Goal: Transaction & Acquisition: Purchase product/service

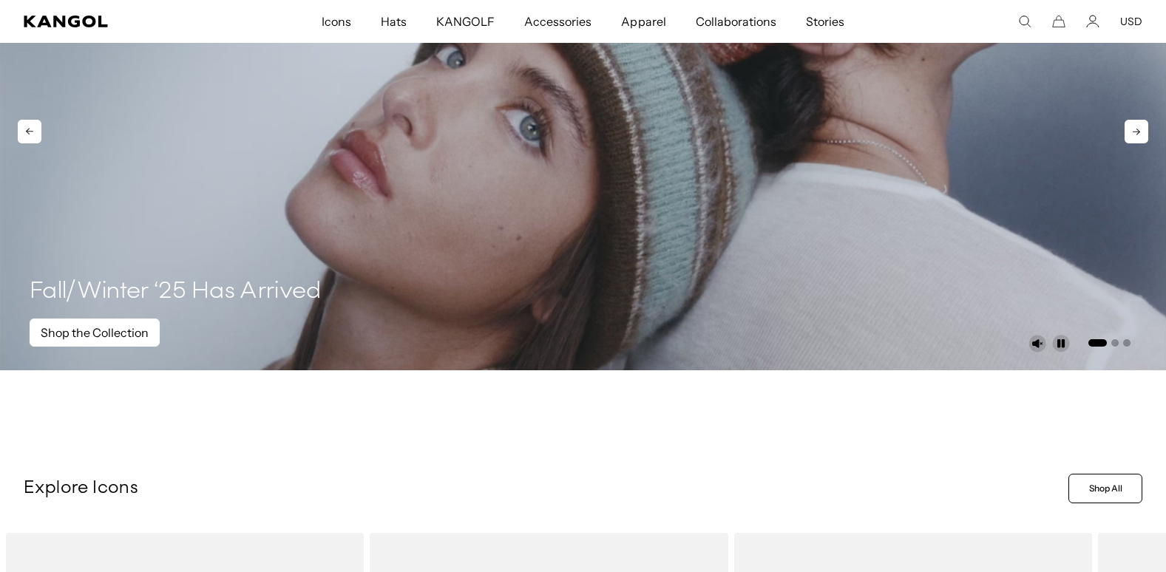
scroll to position [148, 0]
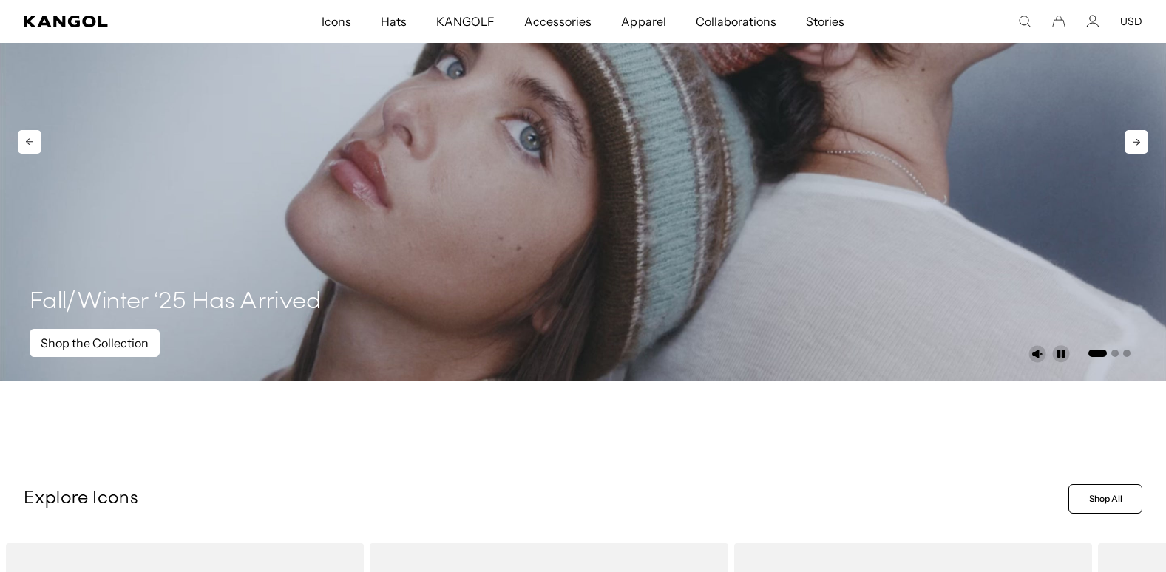
click at [98, 341] on link "Shop the Collection" at bounding box center [95, 343] width 130 height 28
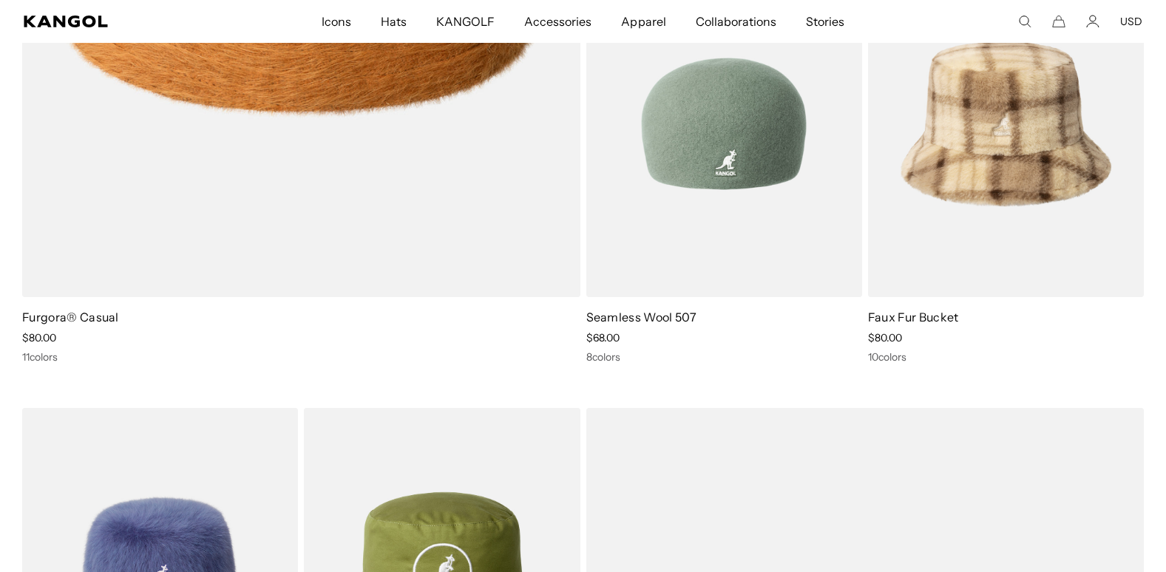
click at [706, 189] on img at bounding box center [724, 123] width 276 height 347
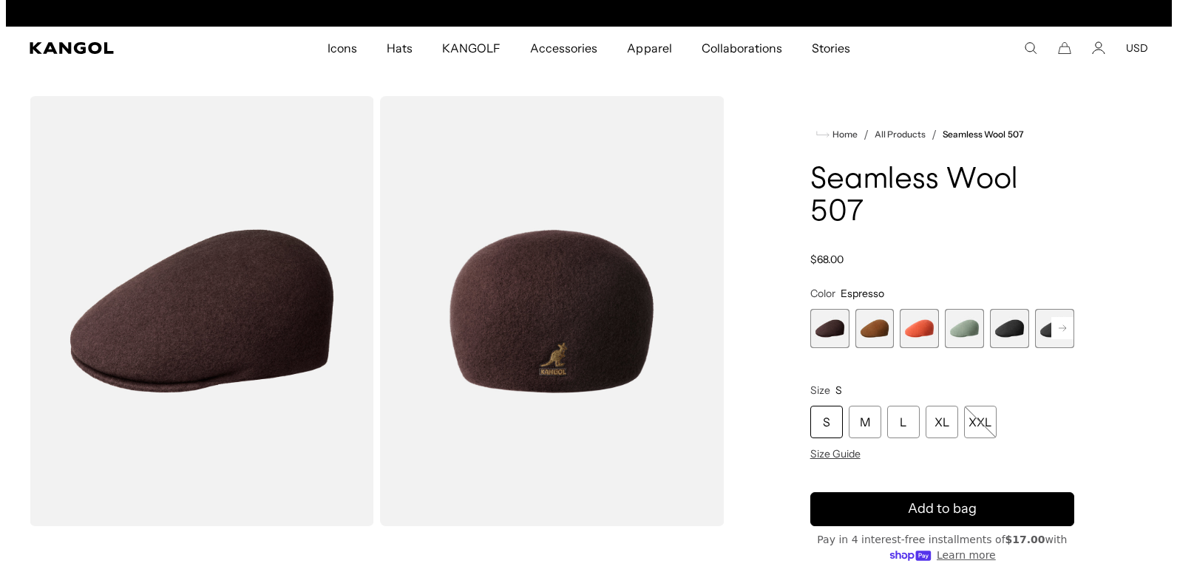
scroll to position [0, 305]
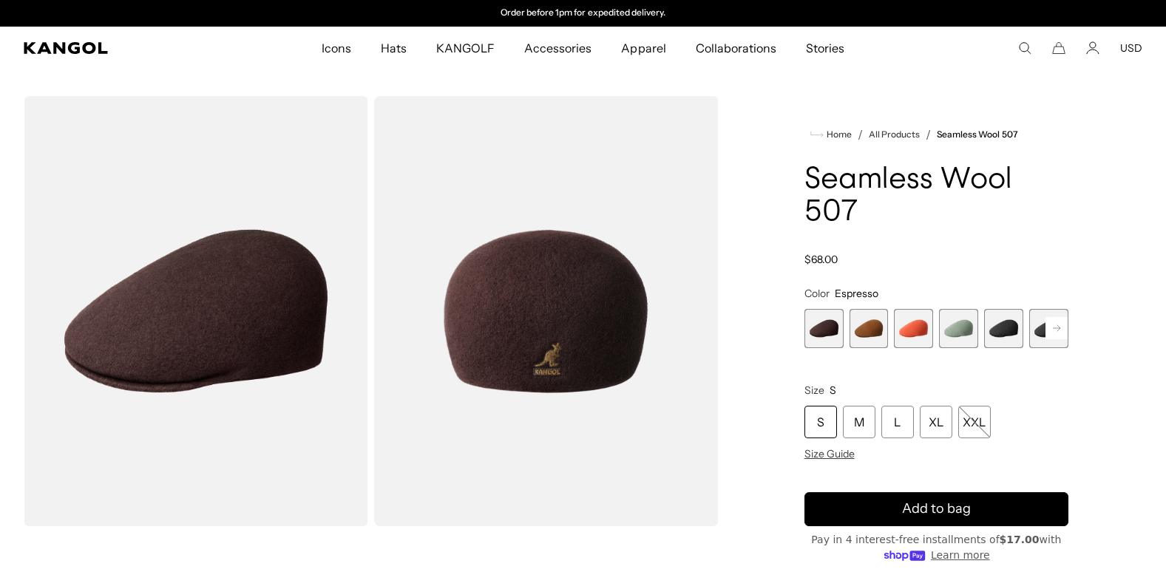
click at [540, 381] on img "Gallery Viewer" at bounding box center [546, 311] width 345 height 430
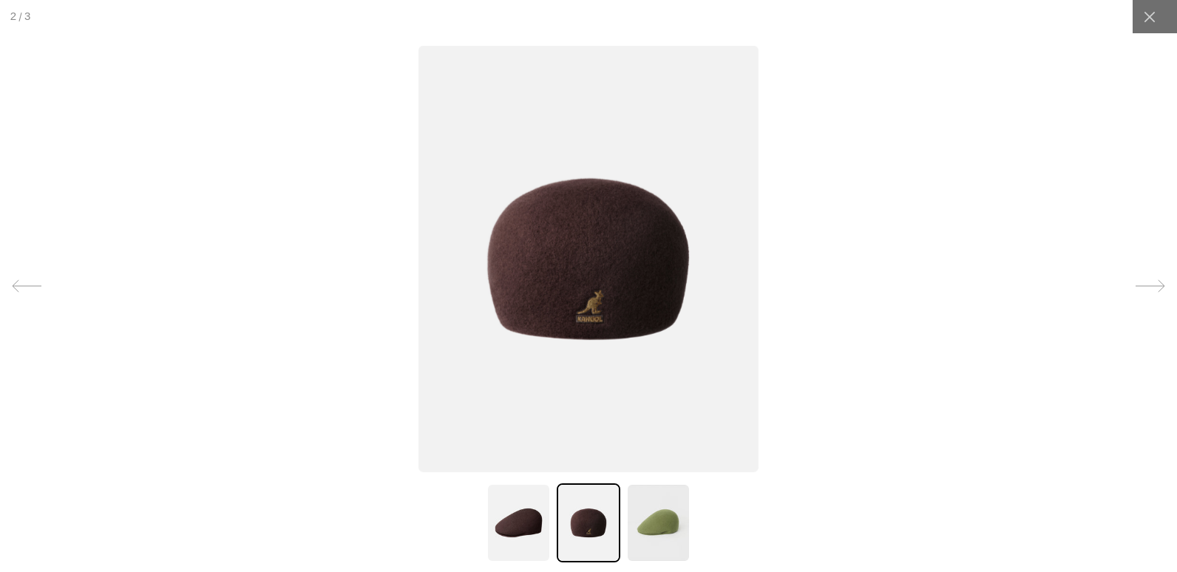
scroll to position [0, 0]
click at [592, 536] on img at bounding box center [589, 523] width 64 height 79
click at [1146, 281] on icon at bounding box center [1151, 286] width 30 height 30
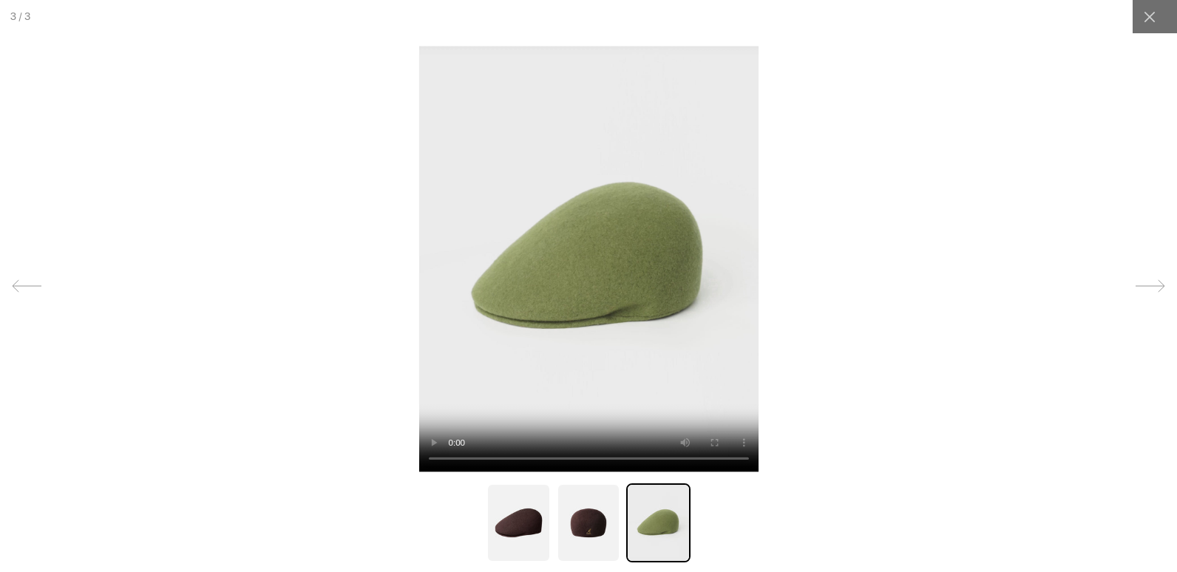
click at [1146, 281] on icon at bounding box center [1151, 286] width 30 height 30
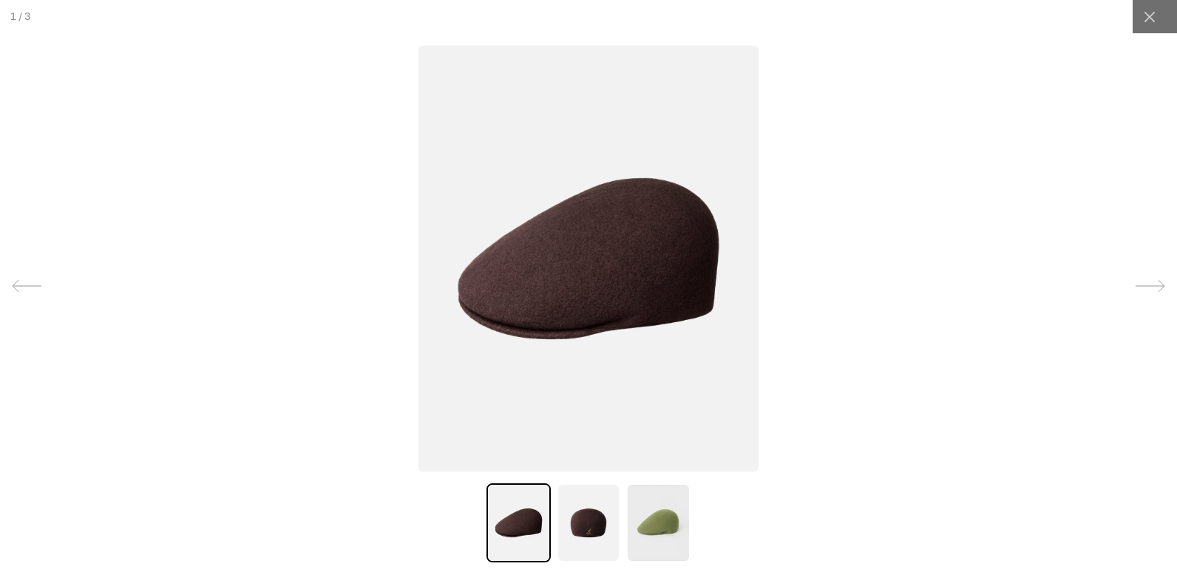
scroll to position [0, 305]
click at [1146, 281] on icon at bounding box center [1151, 286] width 30 height 30
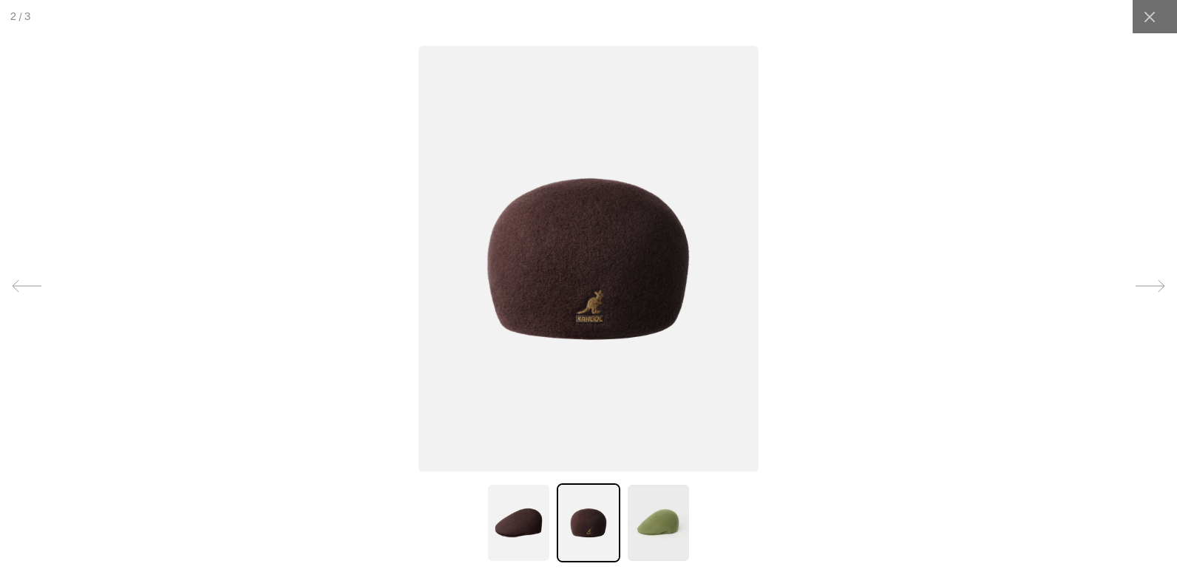
scroll to position [0, 0]
click at [1146, 281] on icon at bounding box center [1151, 286] width 30 height 30
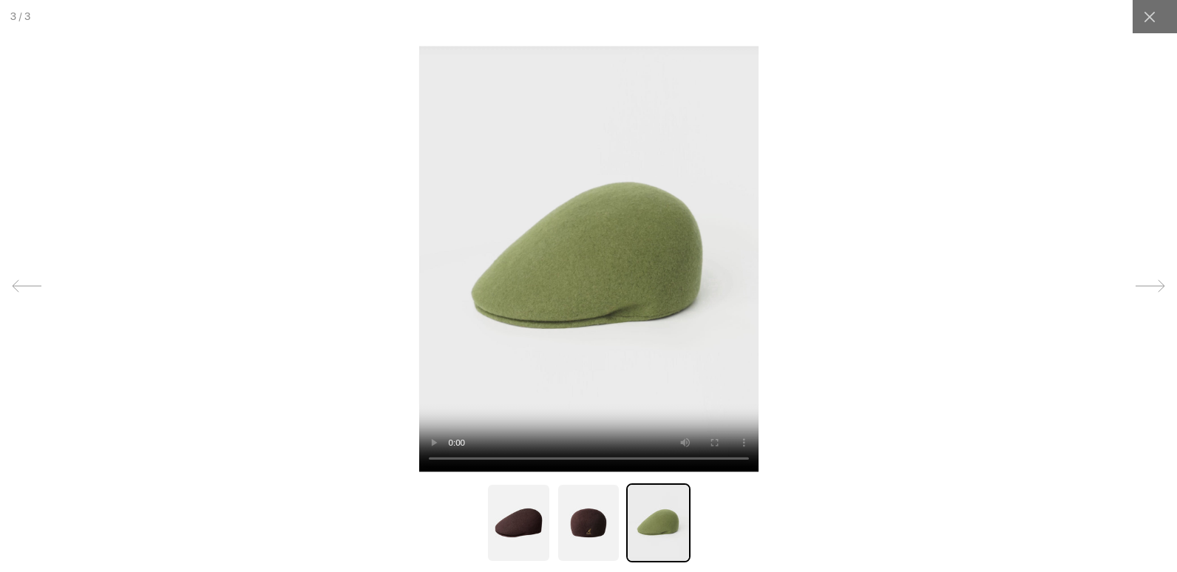
scroll to position [0, 305]
click at [1152, 282] on icon at bounding box center [1151, 286] width 30 height 30
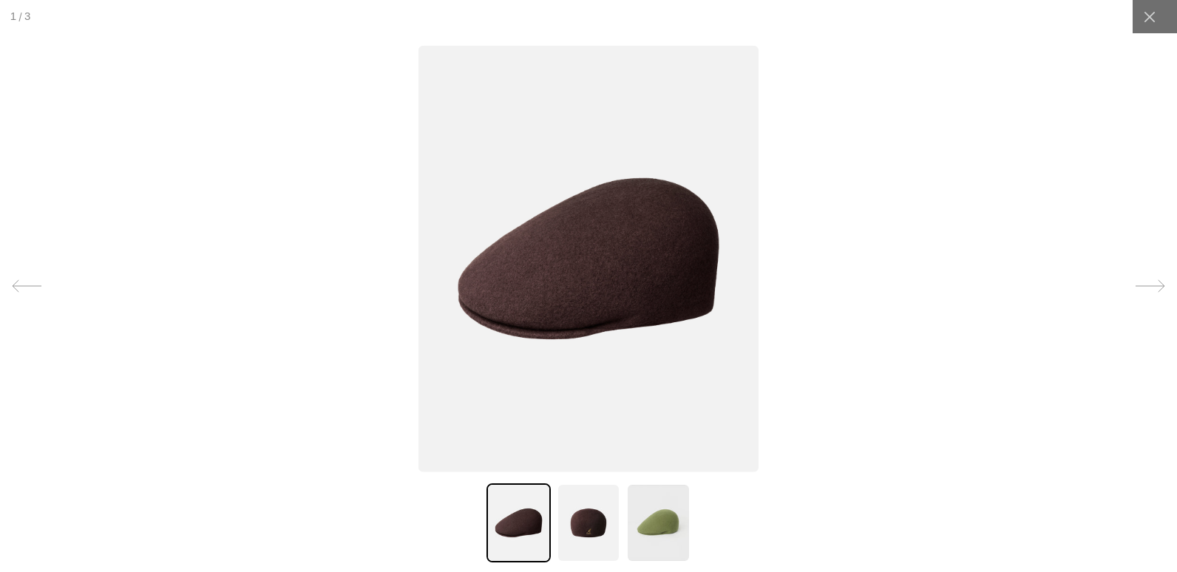
click at [514, 523] on img at bounding box center [519, 523] width 64 height 79
click at [597, 527] on img at bounding box center [589, 523] width 64 height 79
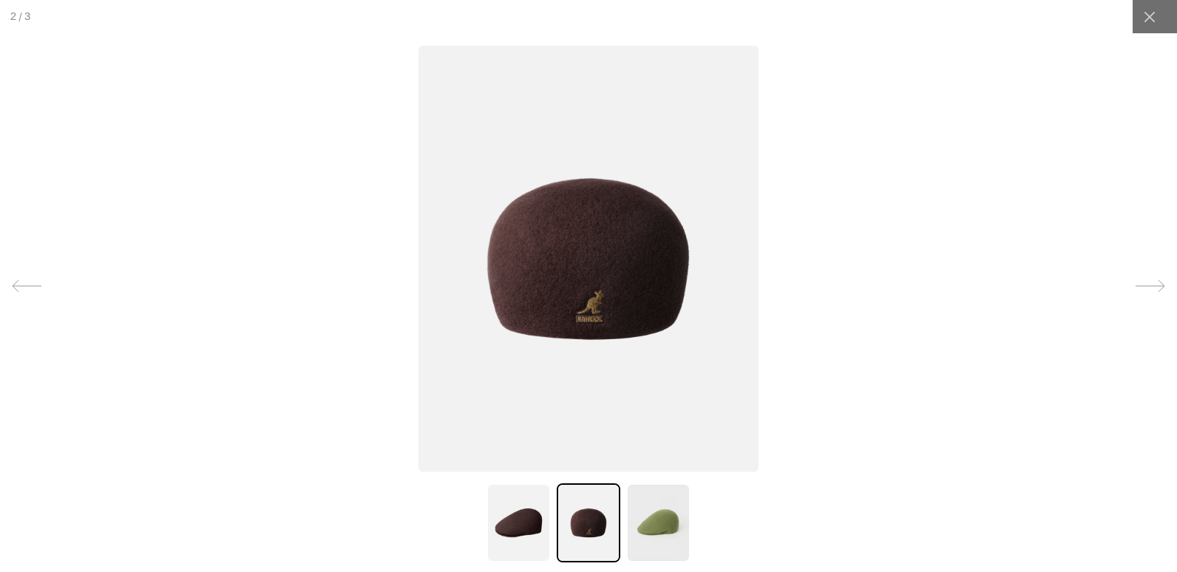
scroll to position [0, 0]
click at [668, 520] on img at bounding box center [658, 523] width 64 height 79
